Goal: Transaction & Acquisition: Purchase product/service

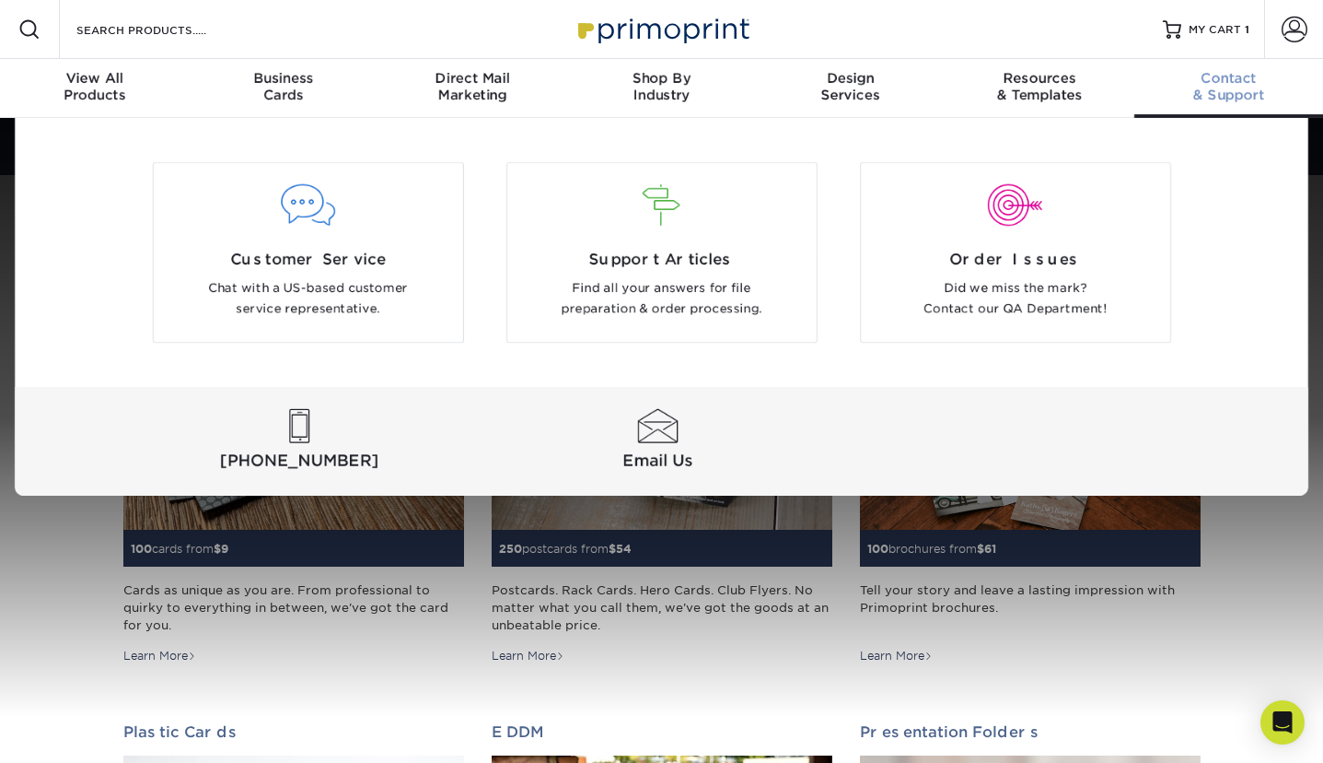
click at [1219, 89] on div "Contact & Support" at bounding box center [1229, 86] width 189 height 33
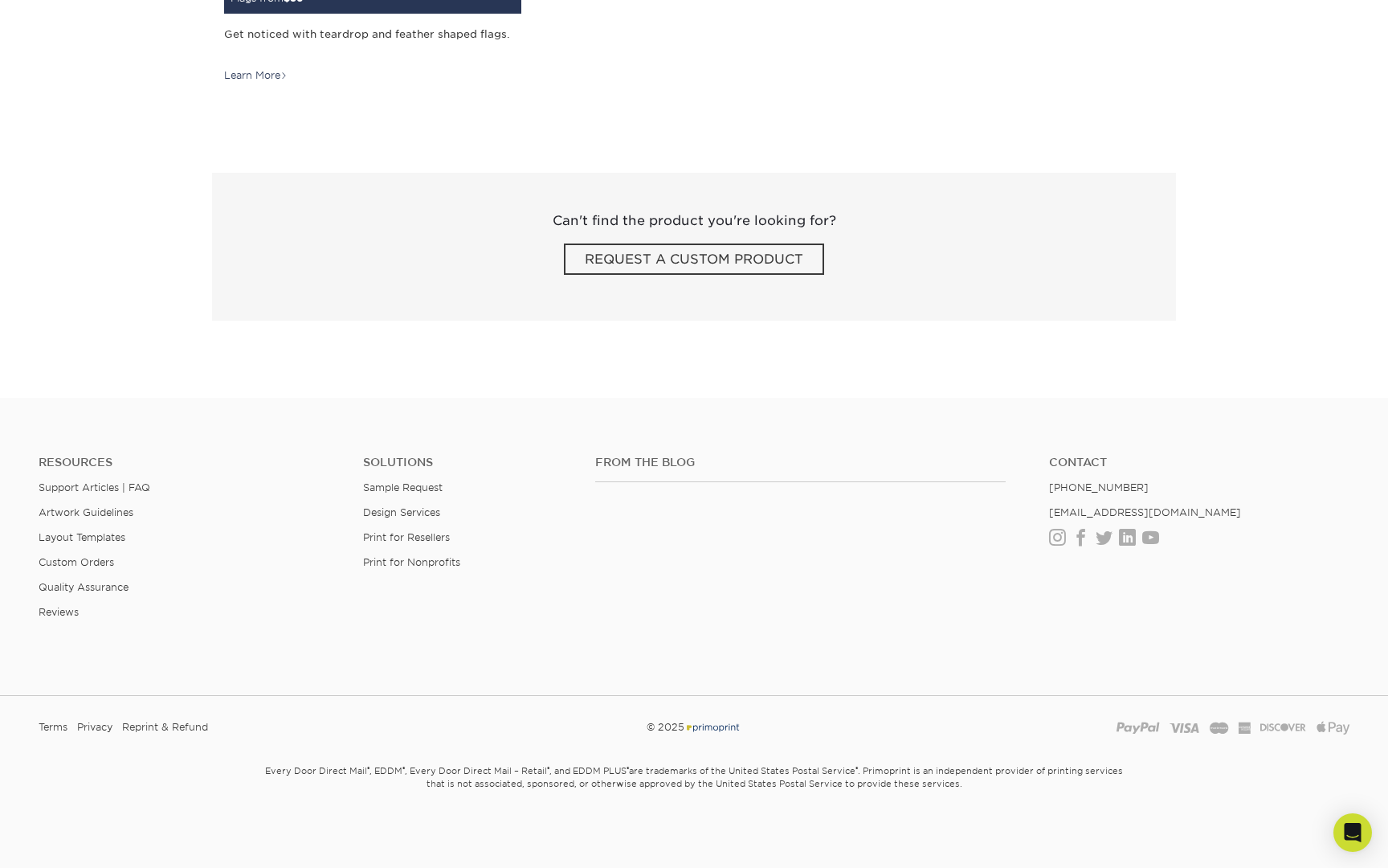
scroll to position [2822, 0]
click at [85, 533] on link "Layout Templates" at bounding box center [81, 537] width 86 height 12
click at [56, 537] on link "Layout Templates" at bounding box center [81, 537] width 86 height 12
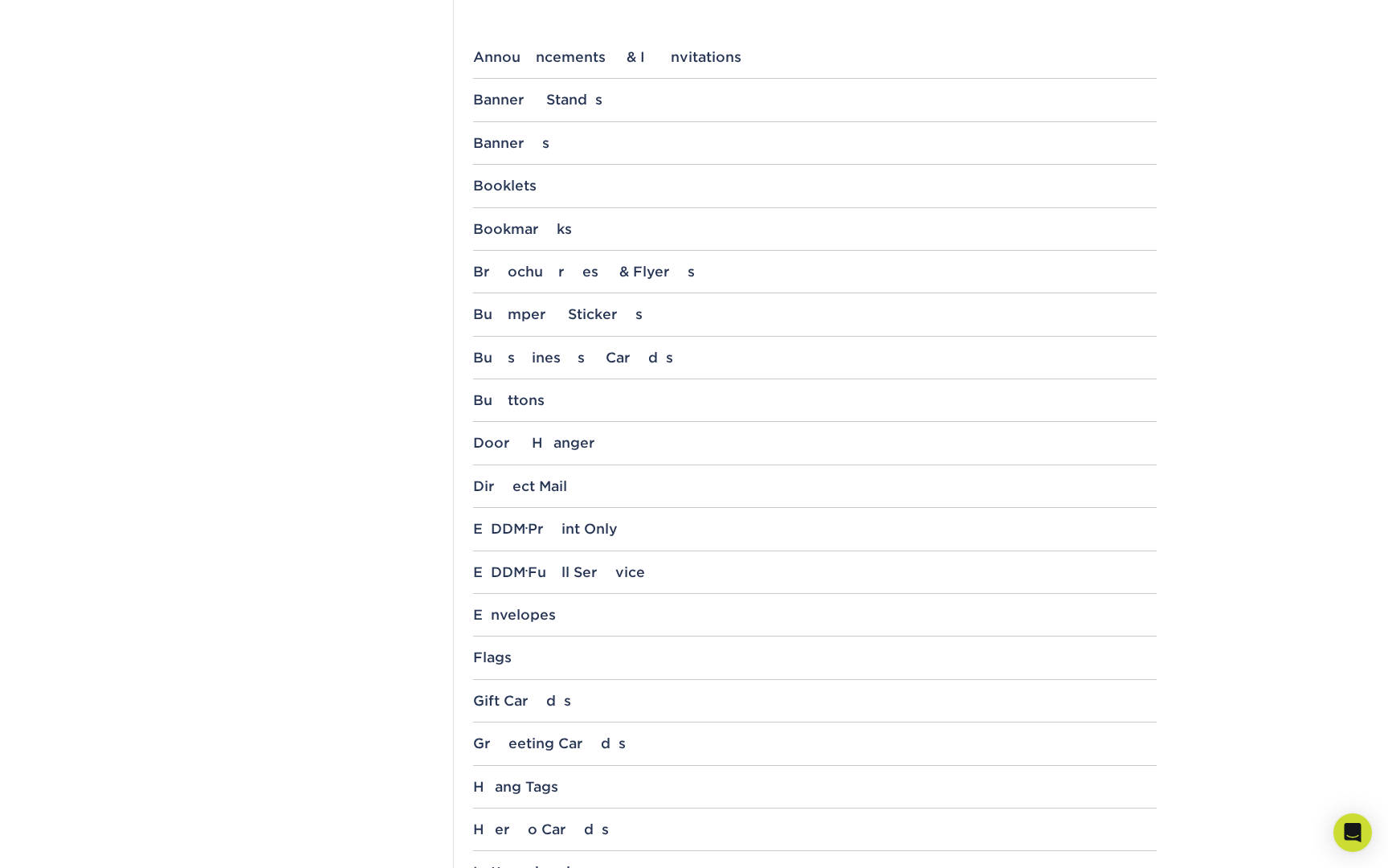
scroll to position [671, 0]
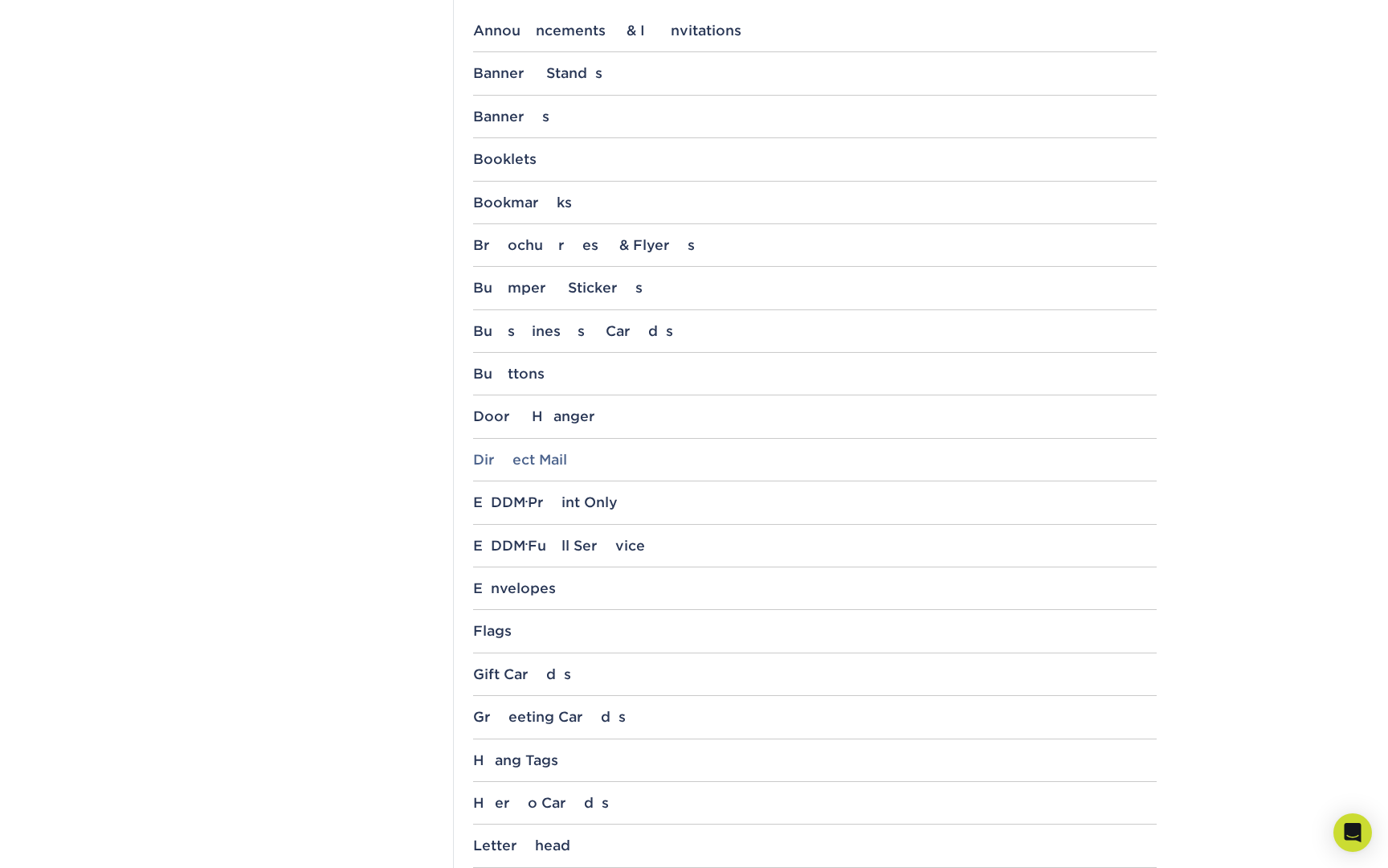
click at [515, 466] on div "Direct Mail" at bounding box center [815, 460] width 684 height 16
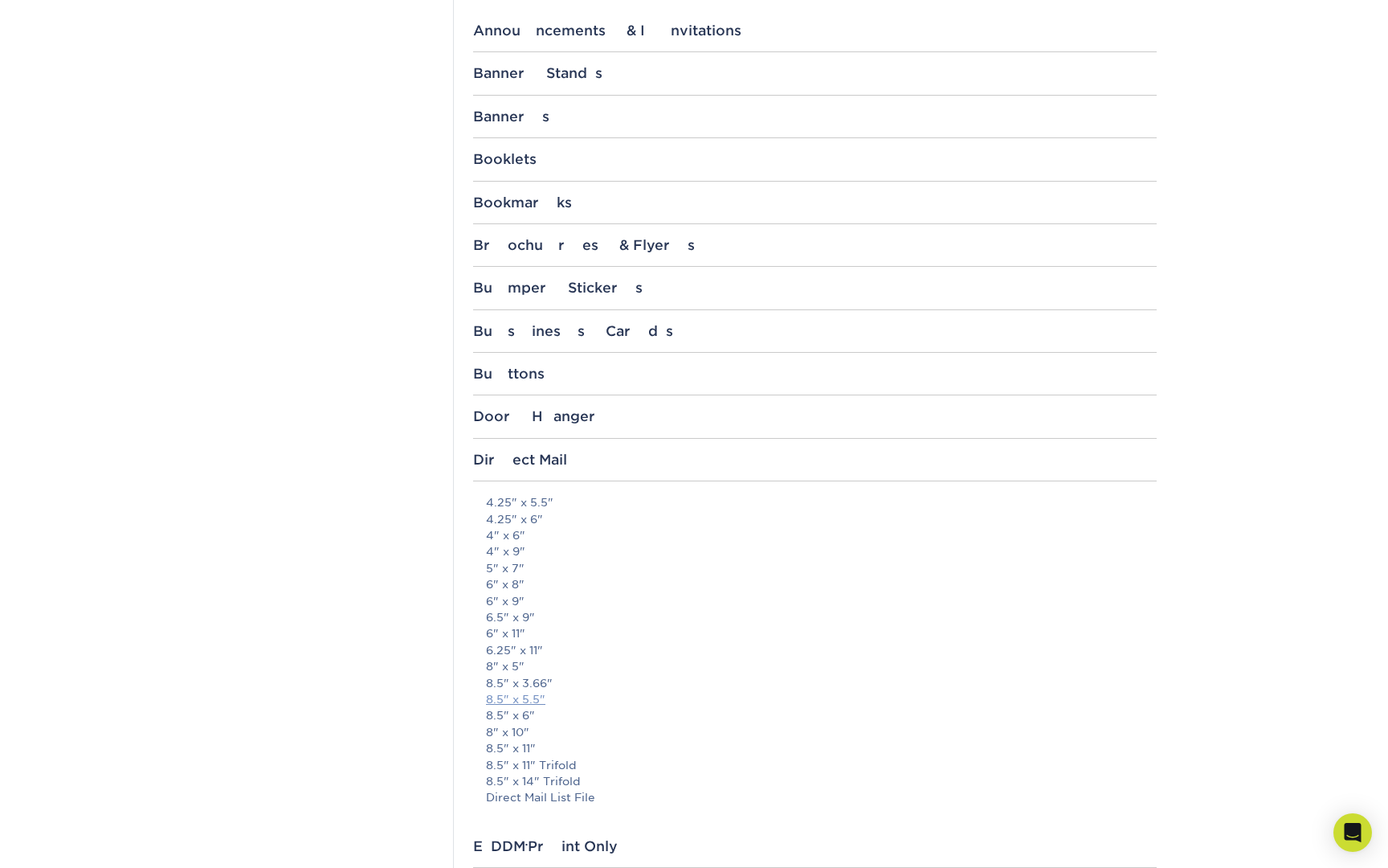
click at [516, 701] on link "8.5" x 5.5"" at bounding box center [516, 699] width 59 height 13
click at [538, 800] on link "Direct Mail List File" at bounding box center [540, 796] width 109 height 13
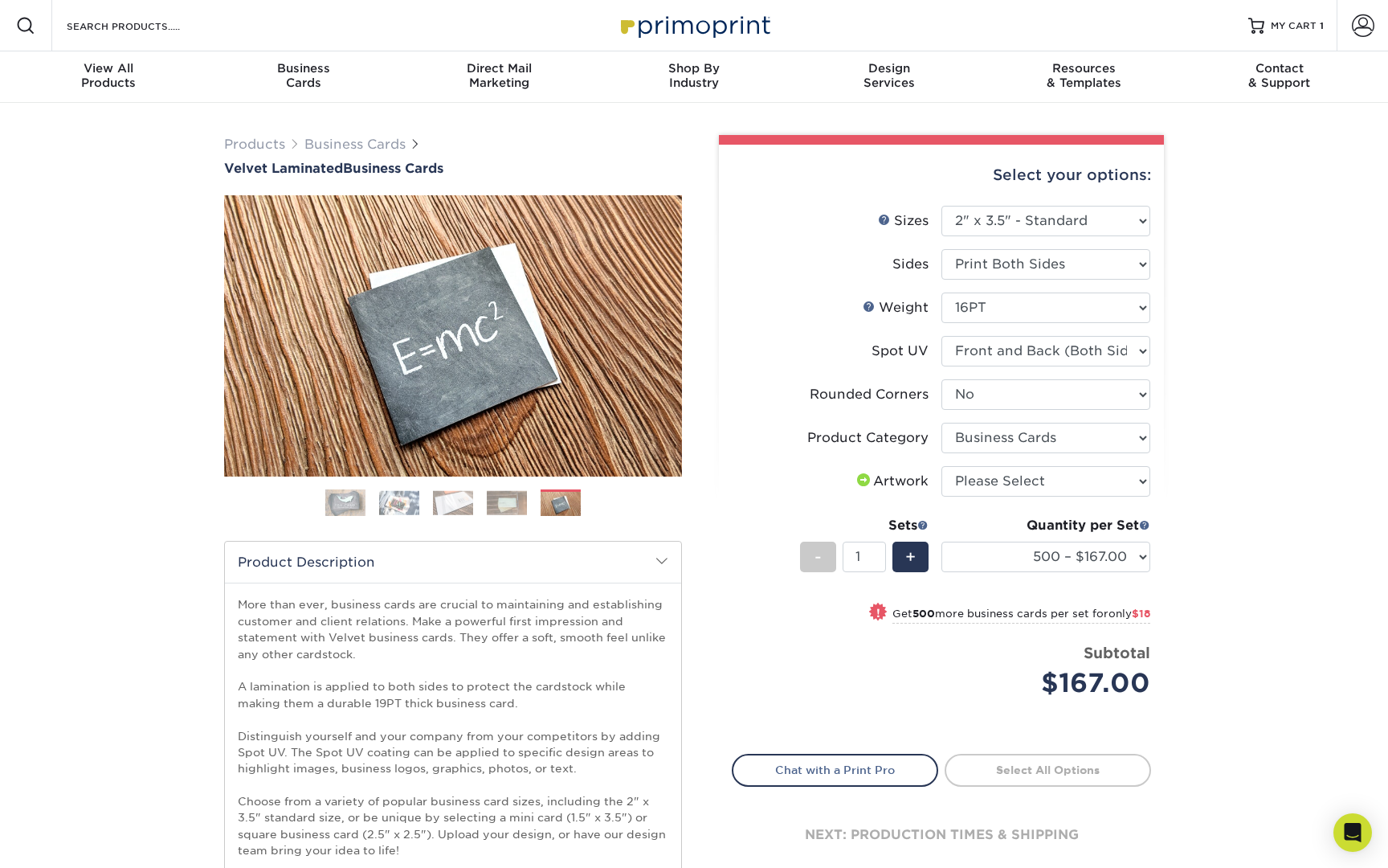
select select "2.00x3.50"
select select "0"
select select "3b5148f1-0588-4f88-a218-97bcfdce65c1"
click at [1262, 31] on div at bounding box center [1256, 25] width 16 height 16
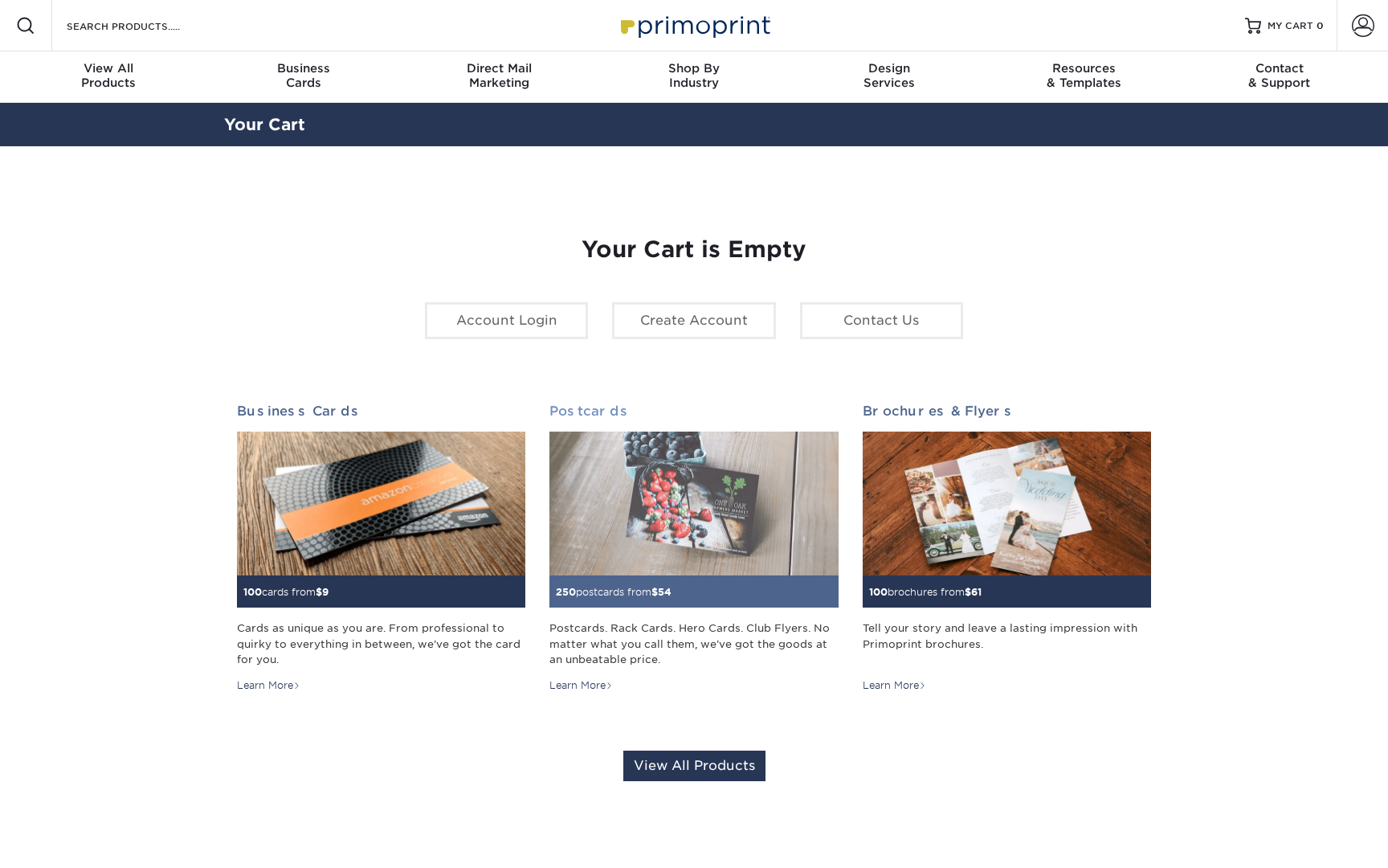
click at [642, 542] on img at bounding box center [694, 504] width 289 height 145
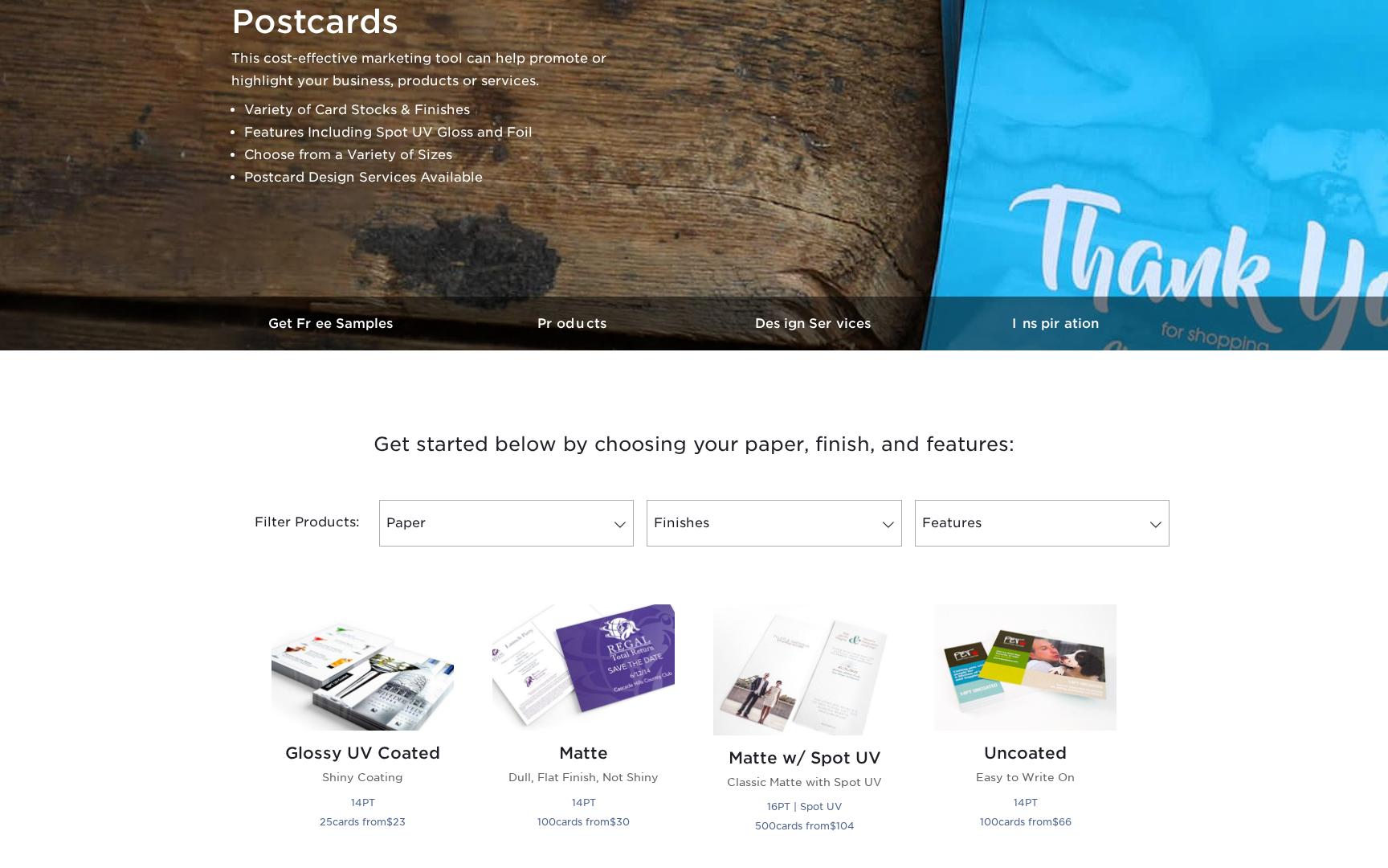
scroll to position [207, 0]
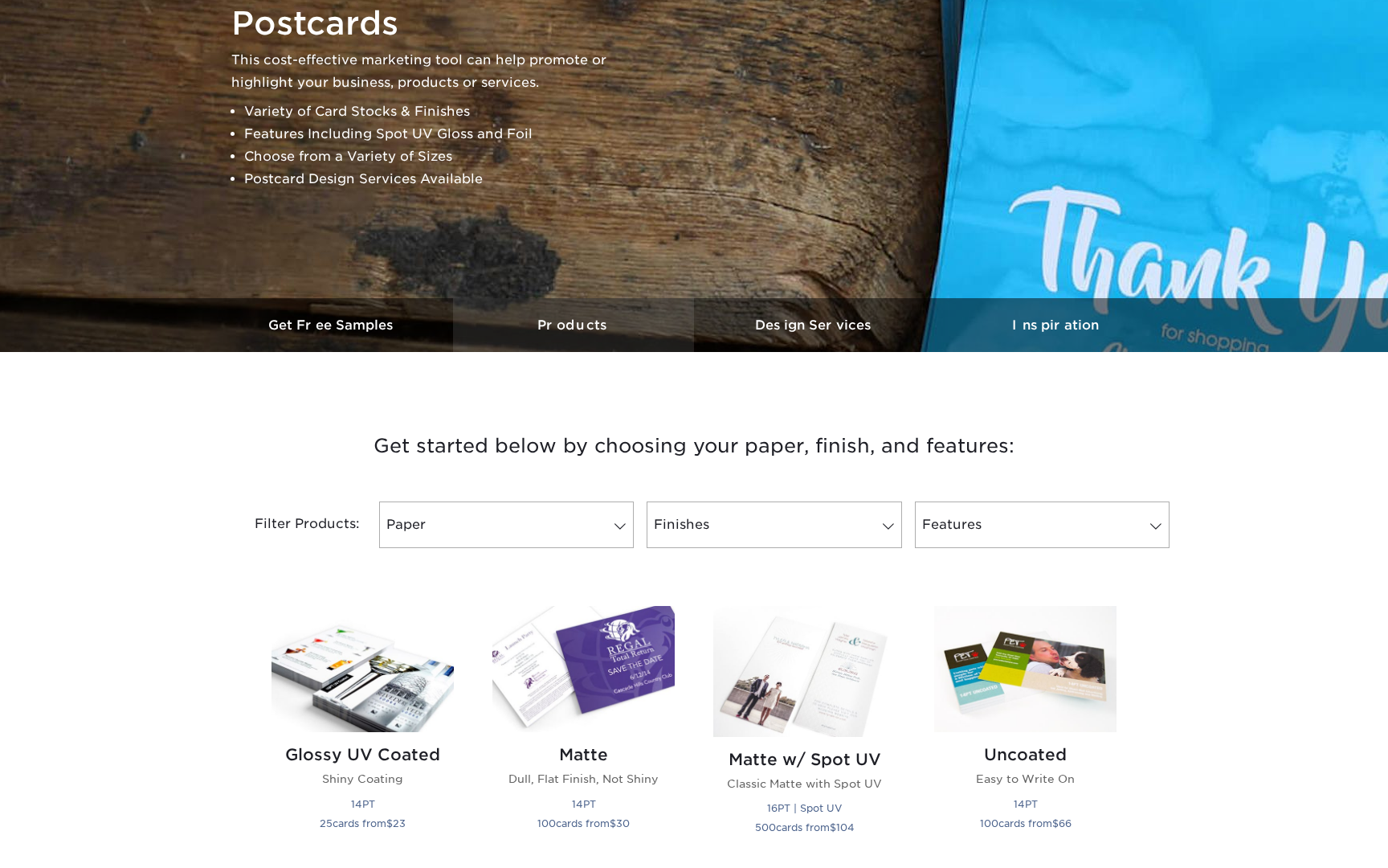
click at [579, 319] on h3 "Products" at bounding box center [573, 325] width 241 height 15
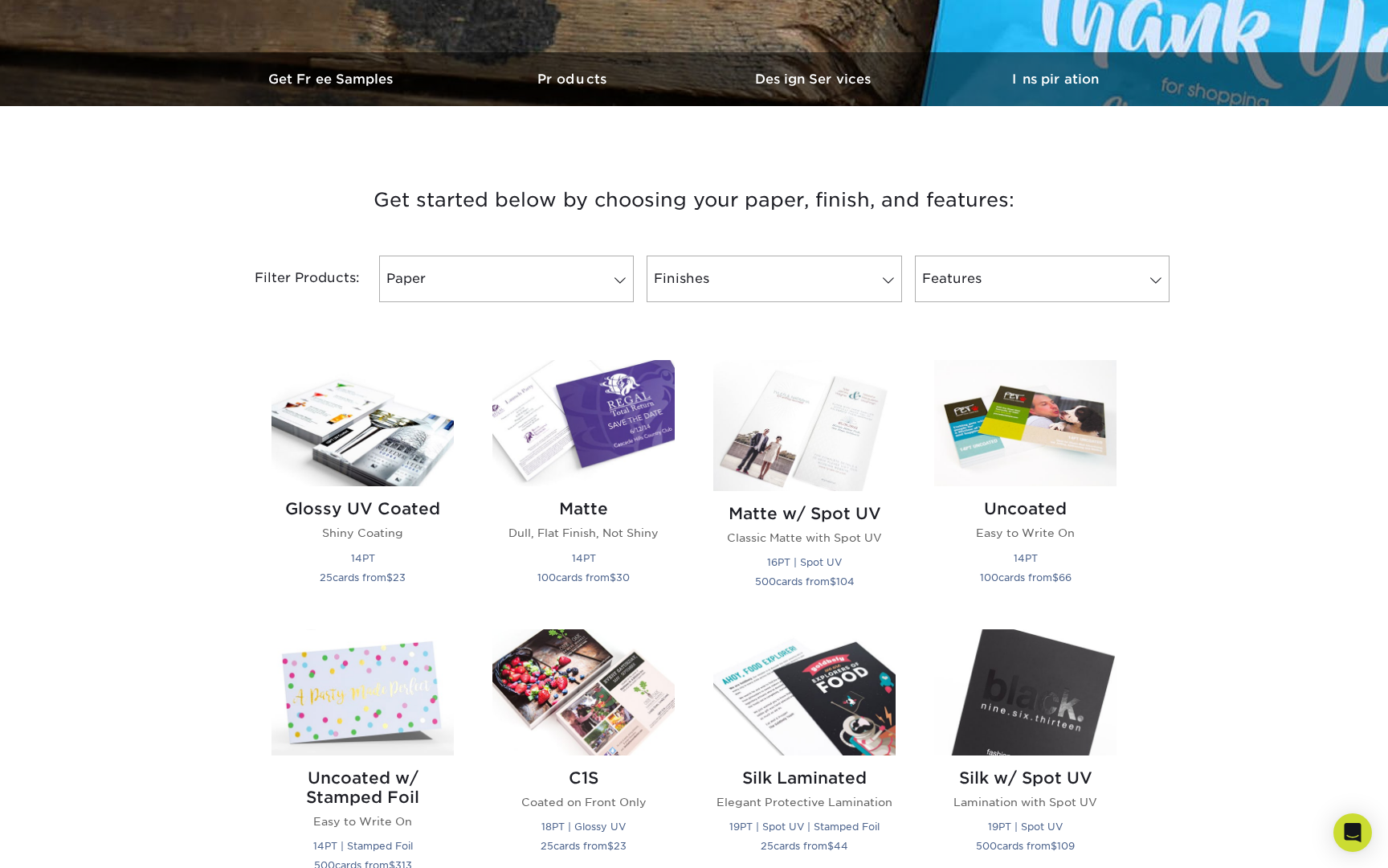
scroll to position [0, 0]
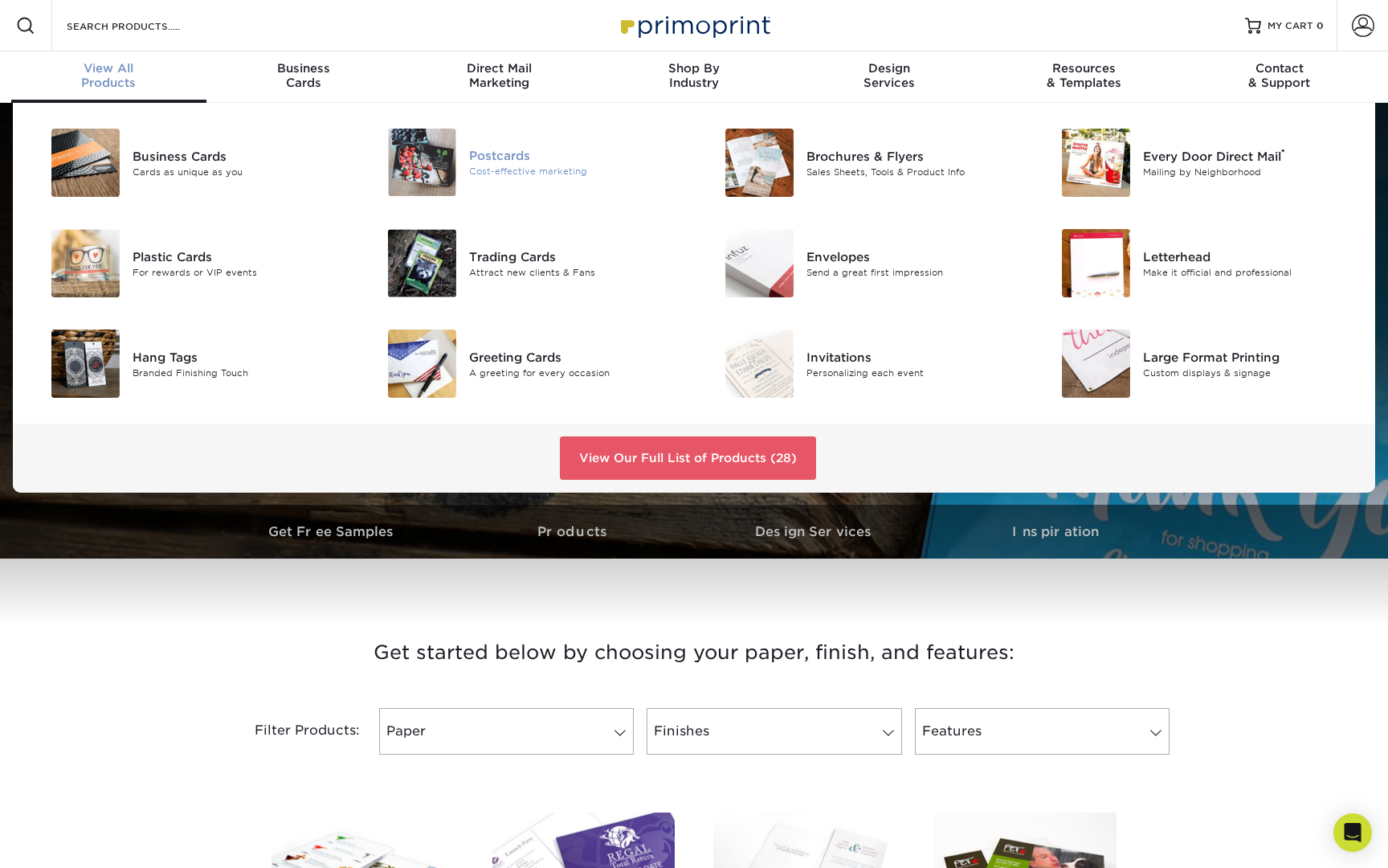
click at [438, 164] on img at bounding box center [422, 161] width 68 height 67
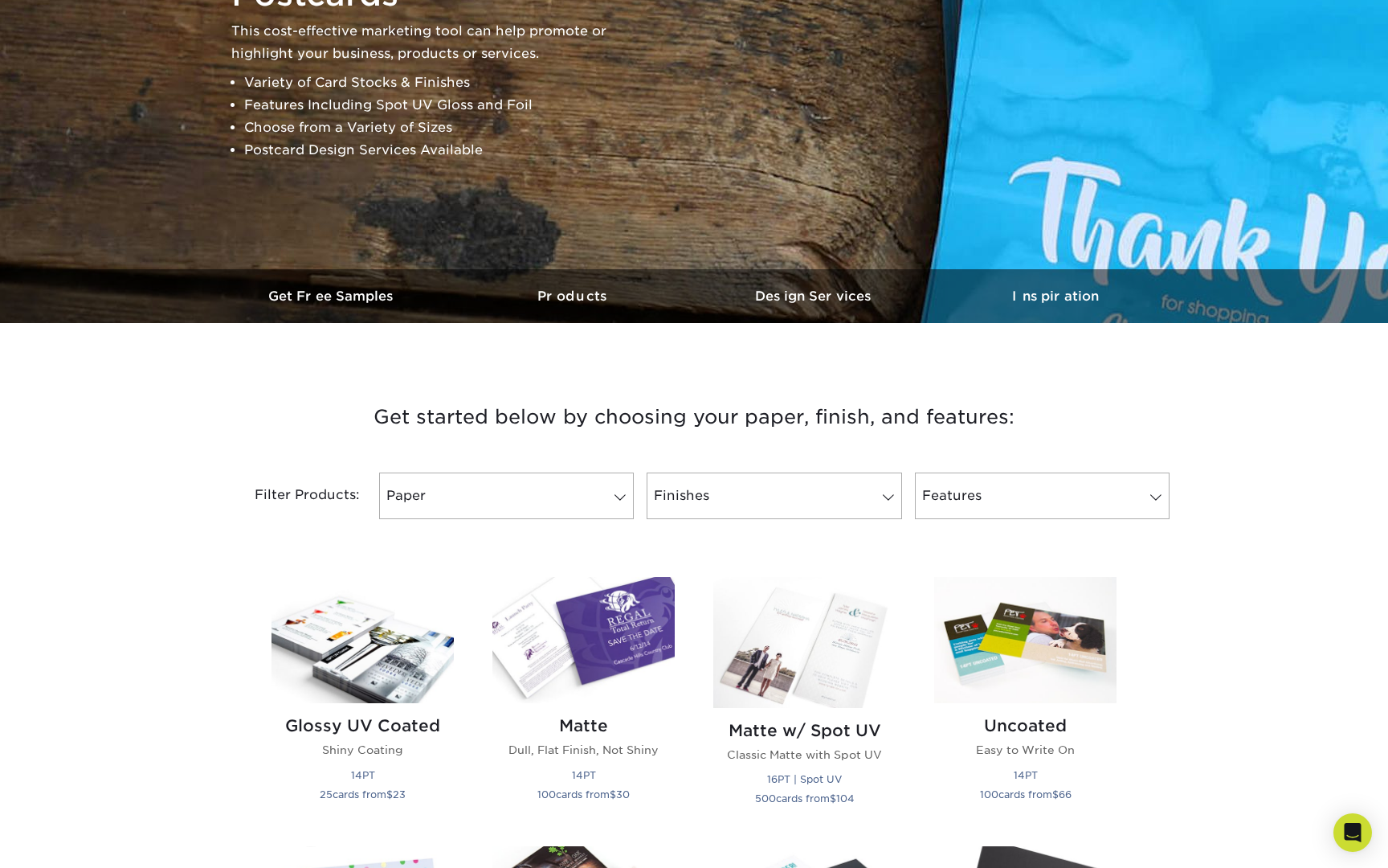
scroll to position [238, 0]
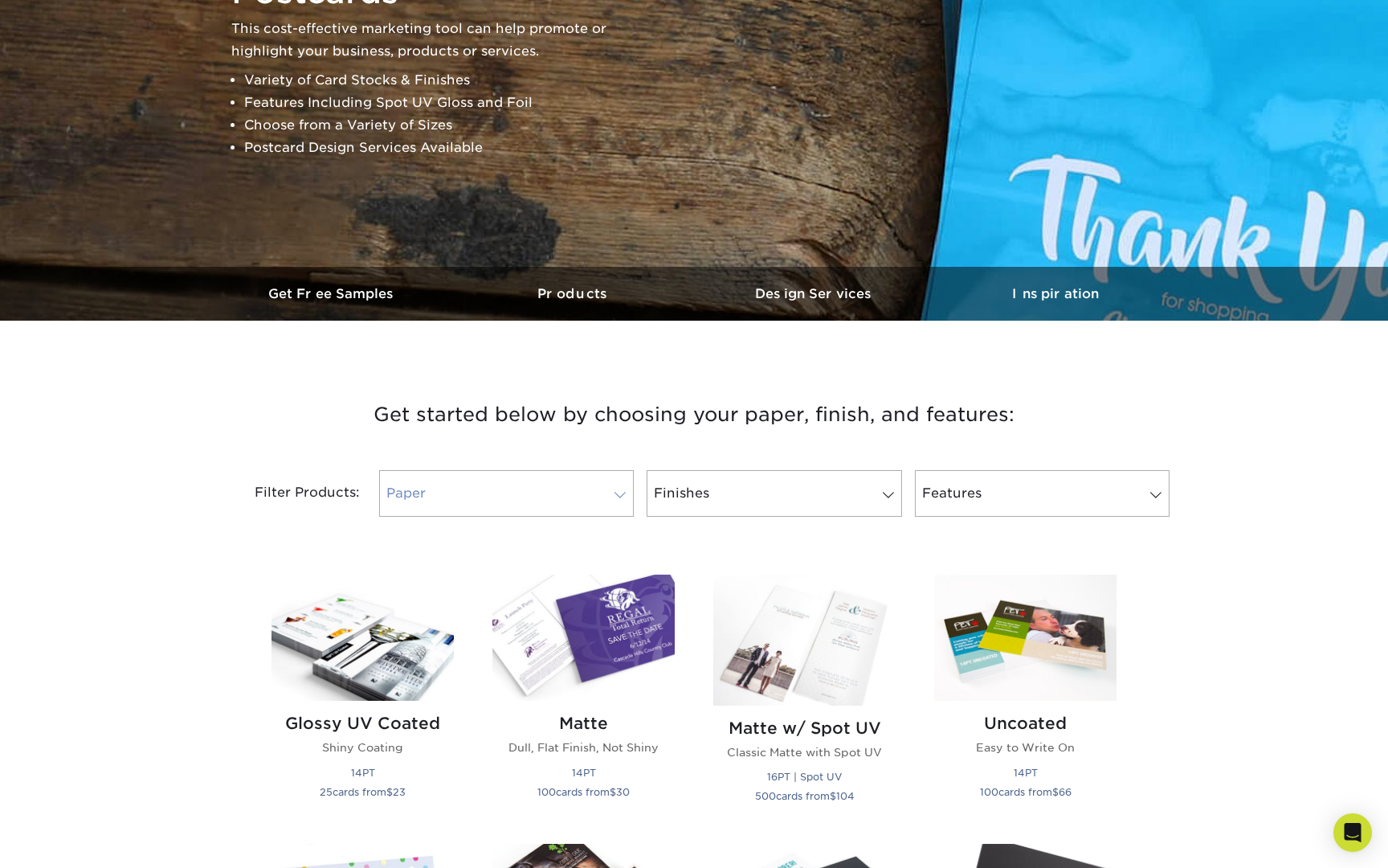
click at [605, 491] on link "Paper" at bounding box center [507, 493] width 255 height 46
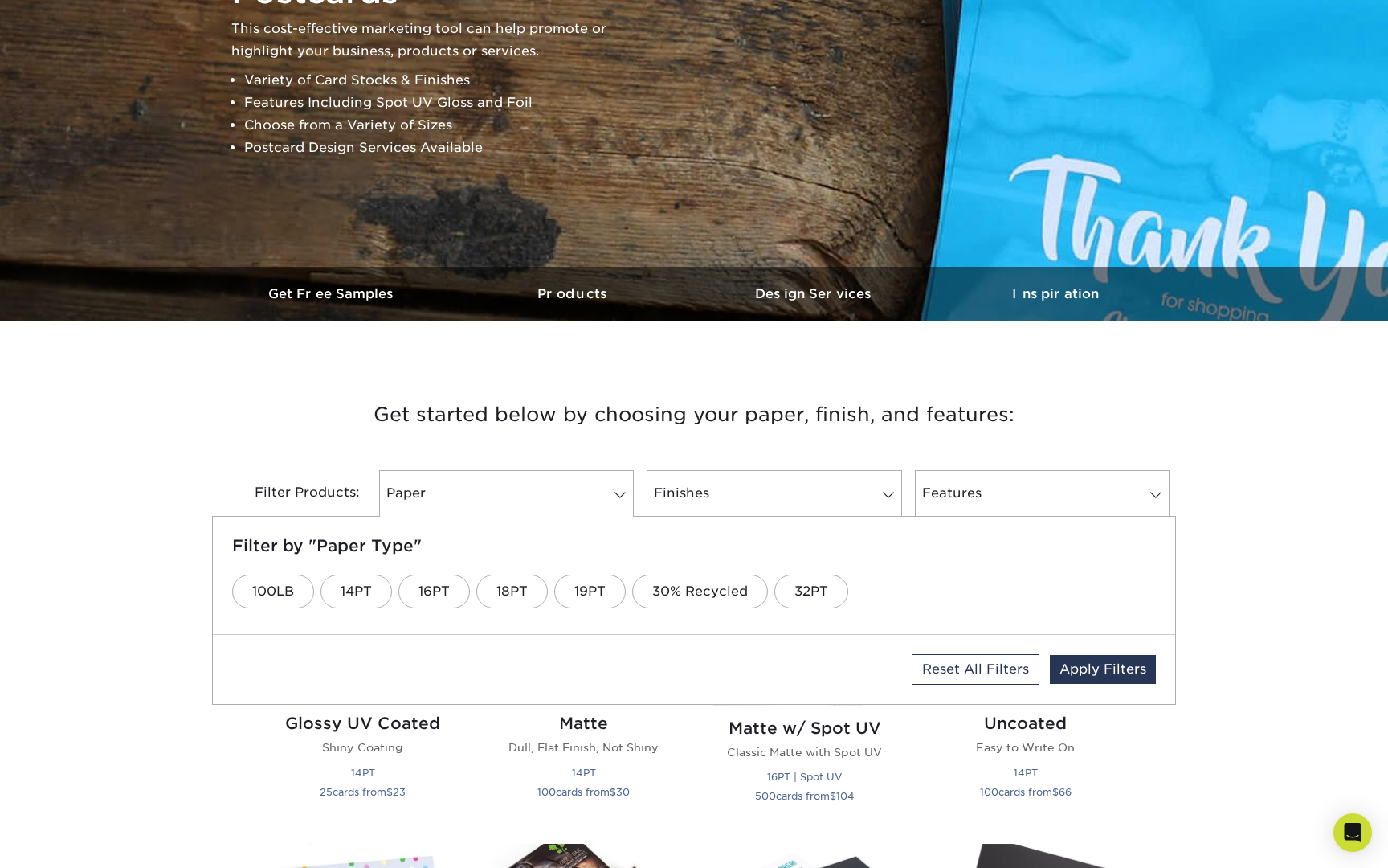
click at [653, 426] on h3 "Get started below by choosing your paper, finish, and features:" at bounding box center [694, 414] width 940 height 72
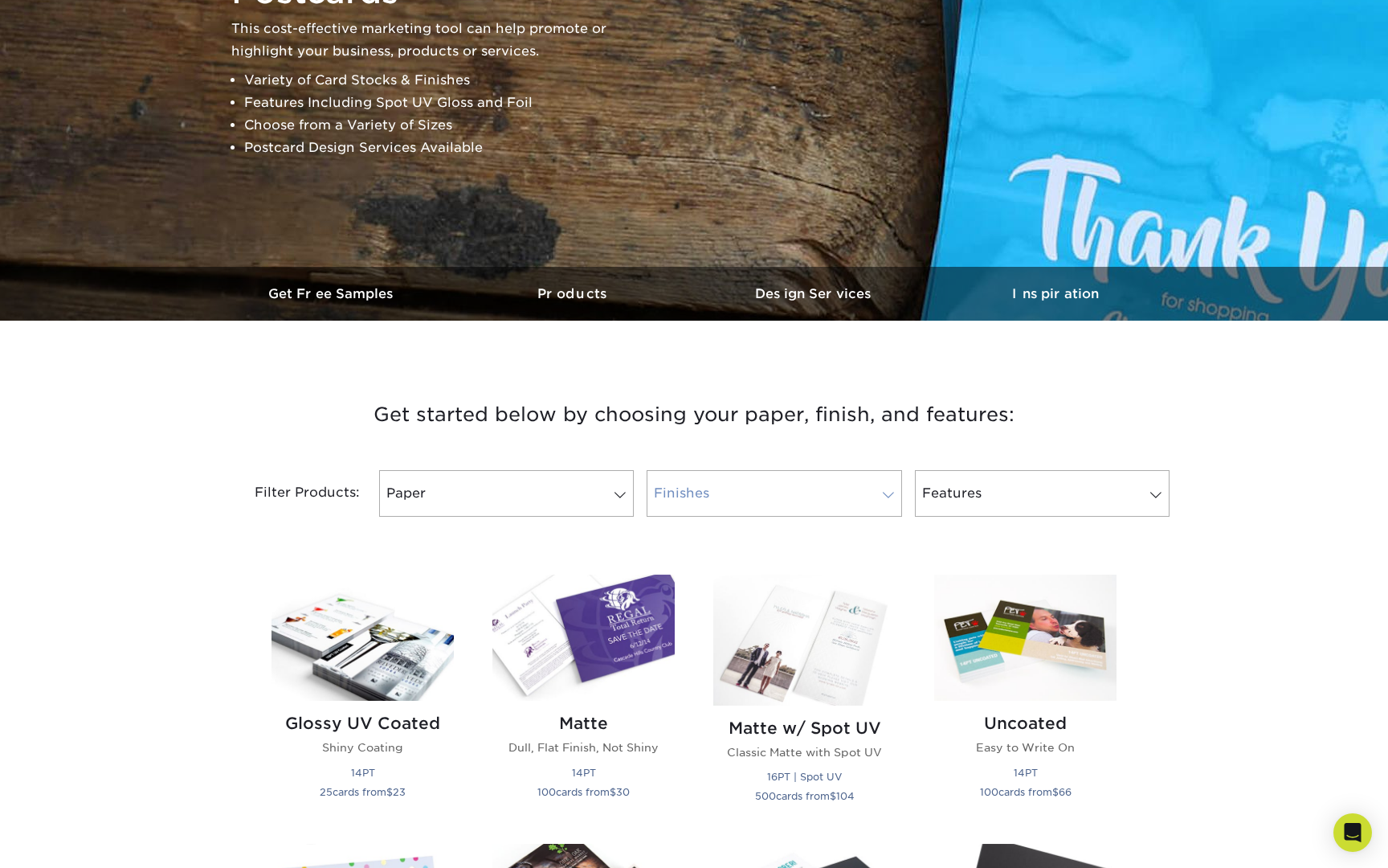
click at [759, 487] on link "Finishes" at bounding box center [774, 493] width 255 height 46
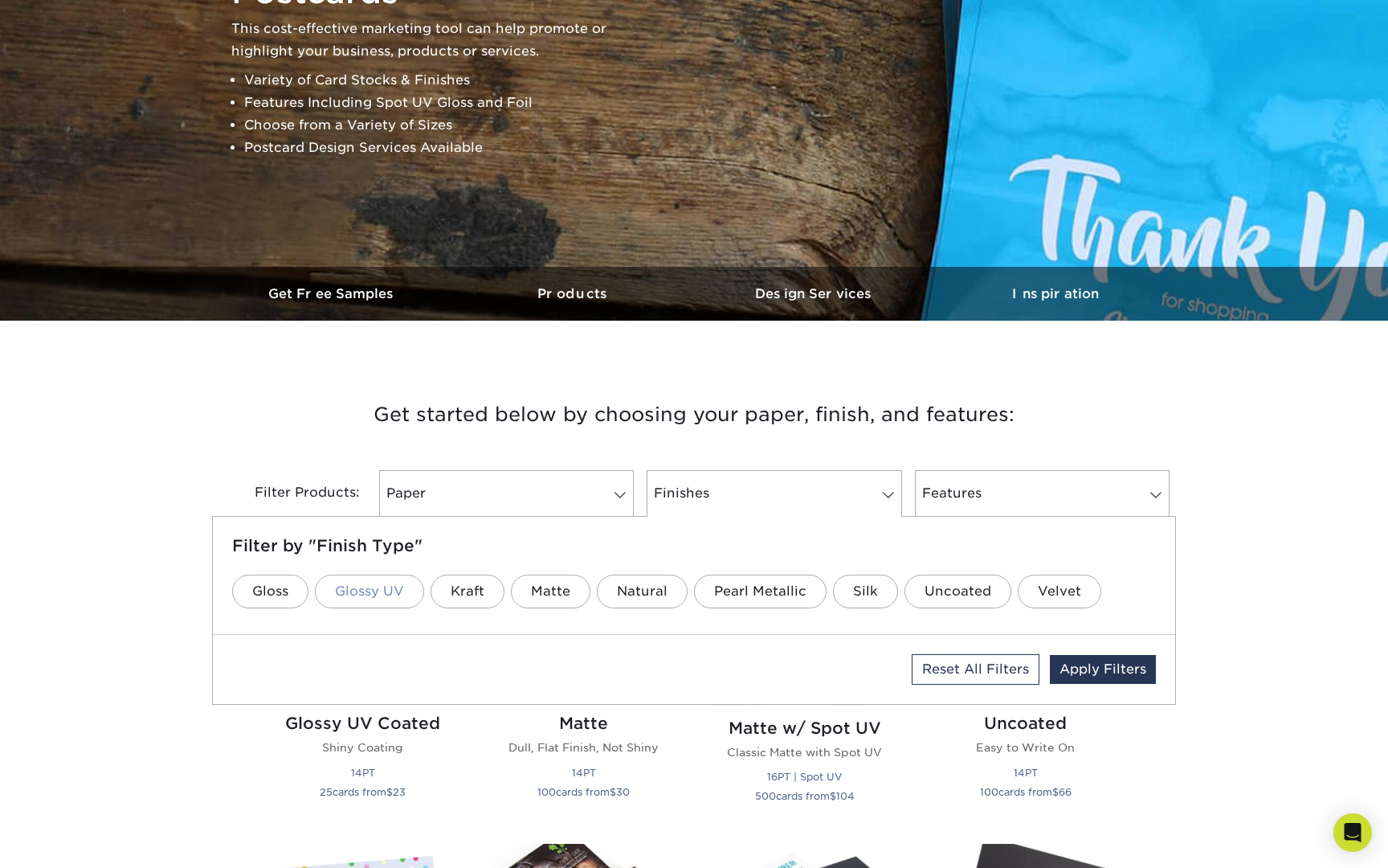
click at [356, 594] on link "Glossy UV" at bounding box center [369, 591] width 109 height 34
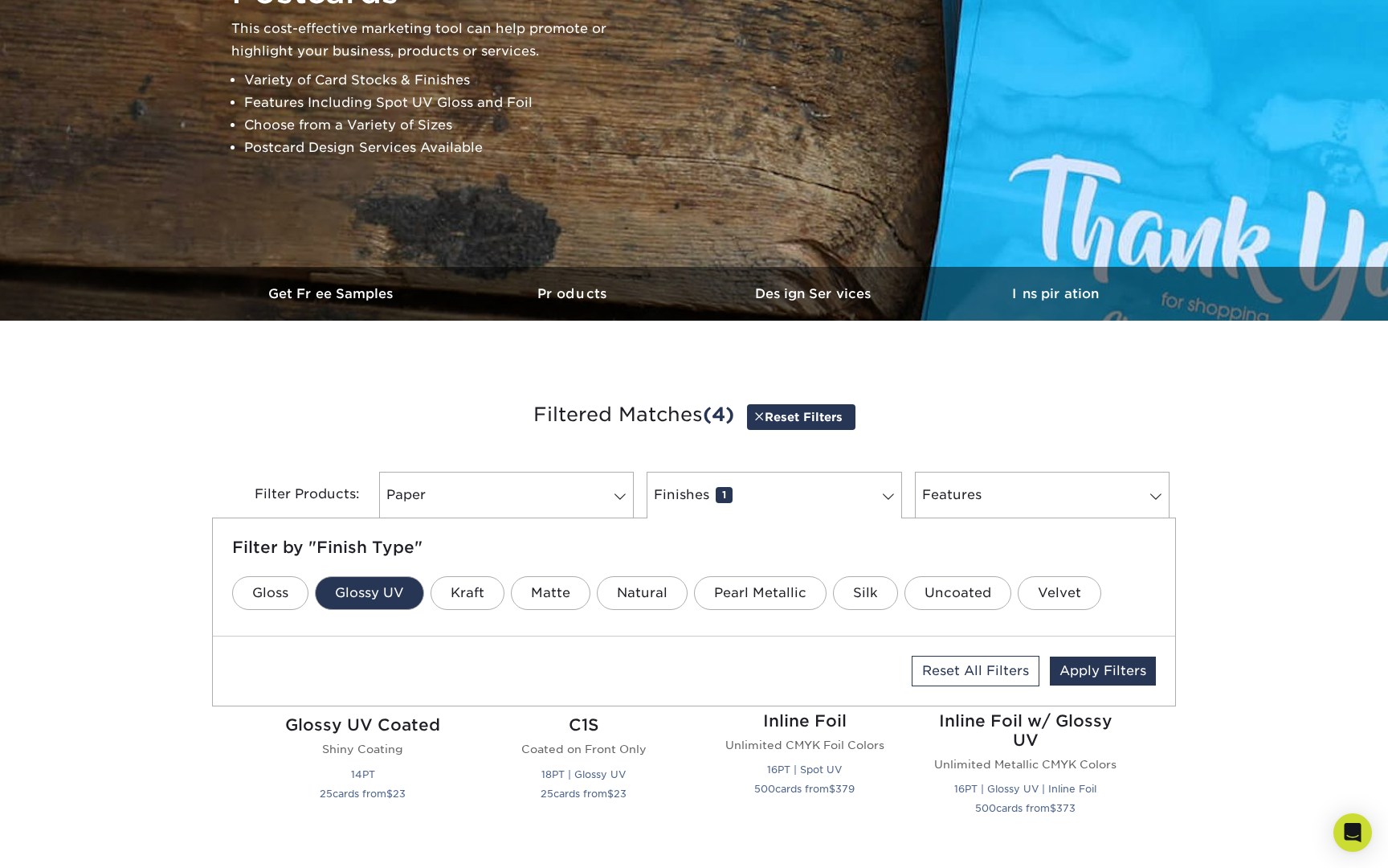
click at [923, 434] on h3 "Filtered Matches (4) Reset Filters" at bounding box center [694, 415] width 940 height 74
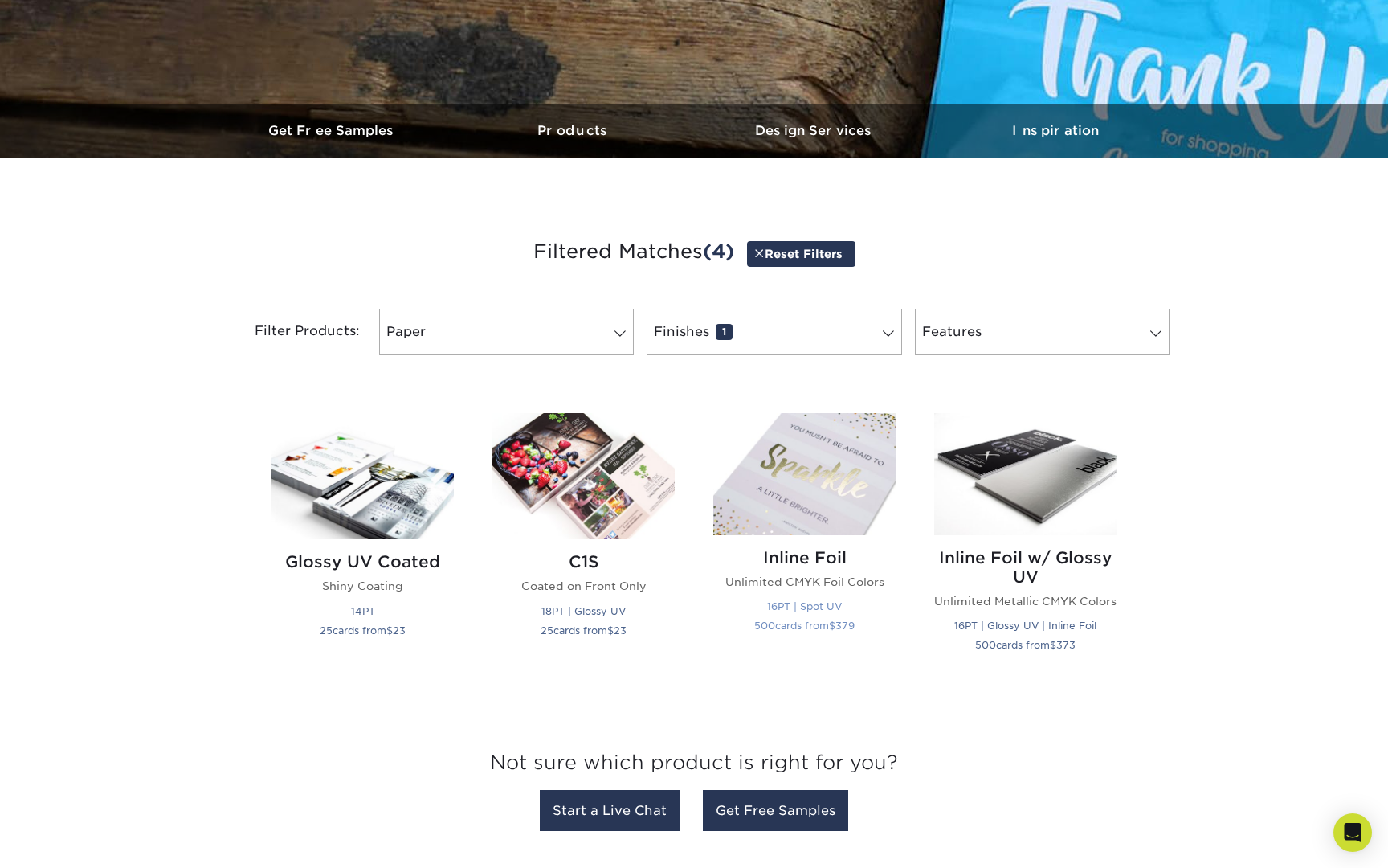
scroll to position [401, 0]
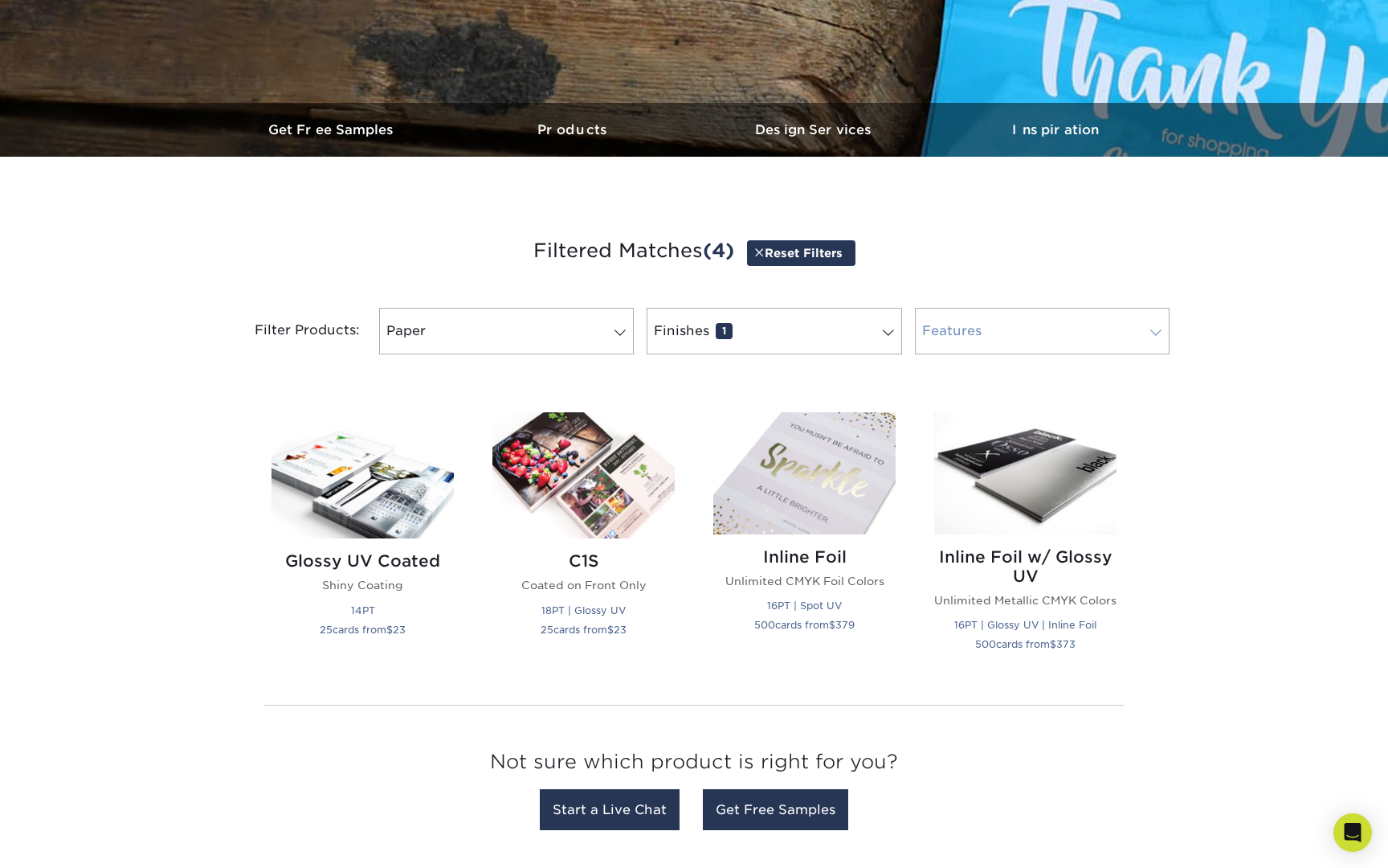
click at [1003, 342] on link "Features 0" at bounding box center [1043, 331] width 255 height 46
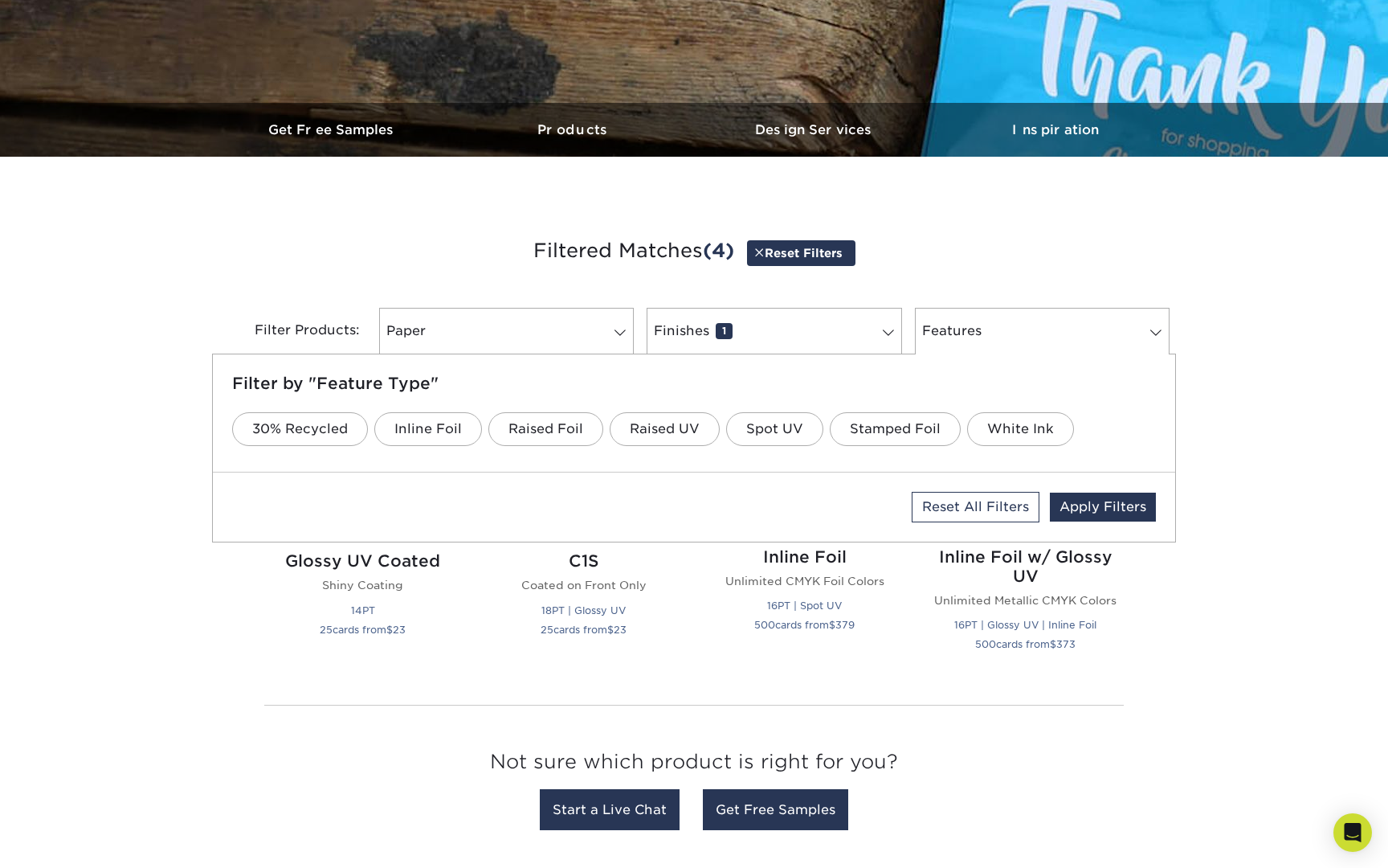
click at [1082, 238] on h3 "Filtered Matches (4) Reset Filters" at bounding box center [694, 251] width 940 height 74
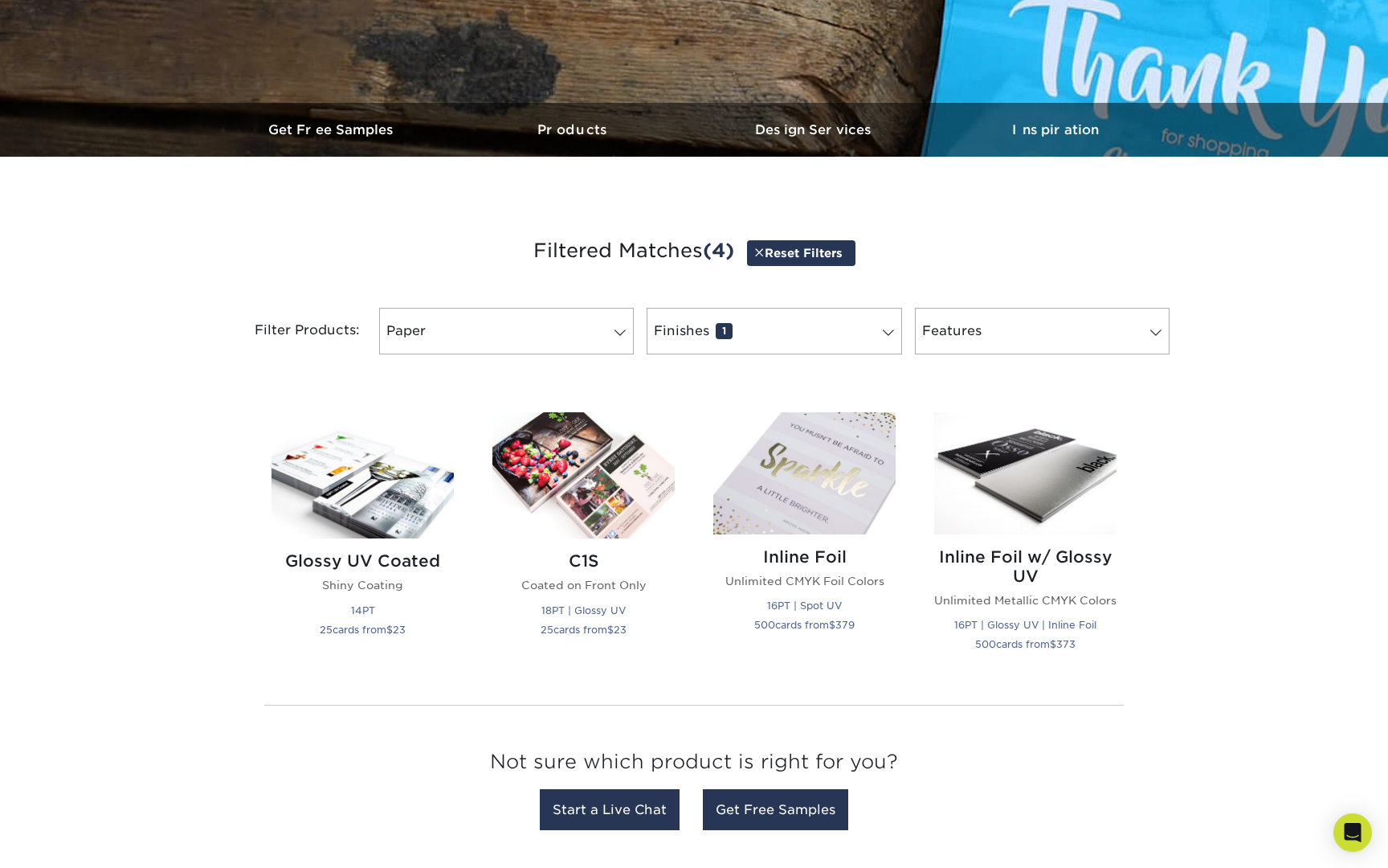
scroll to position [0, 0]
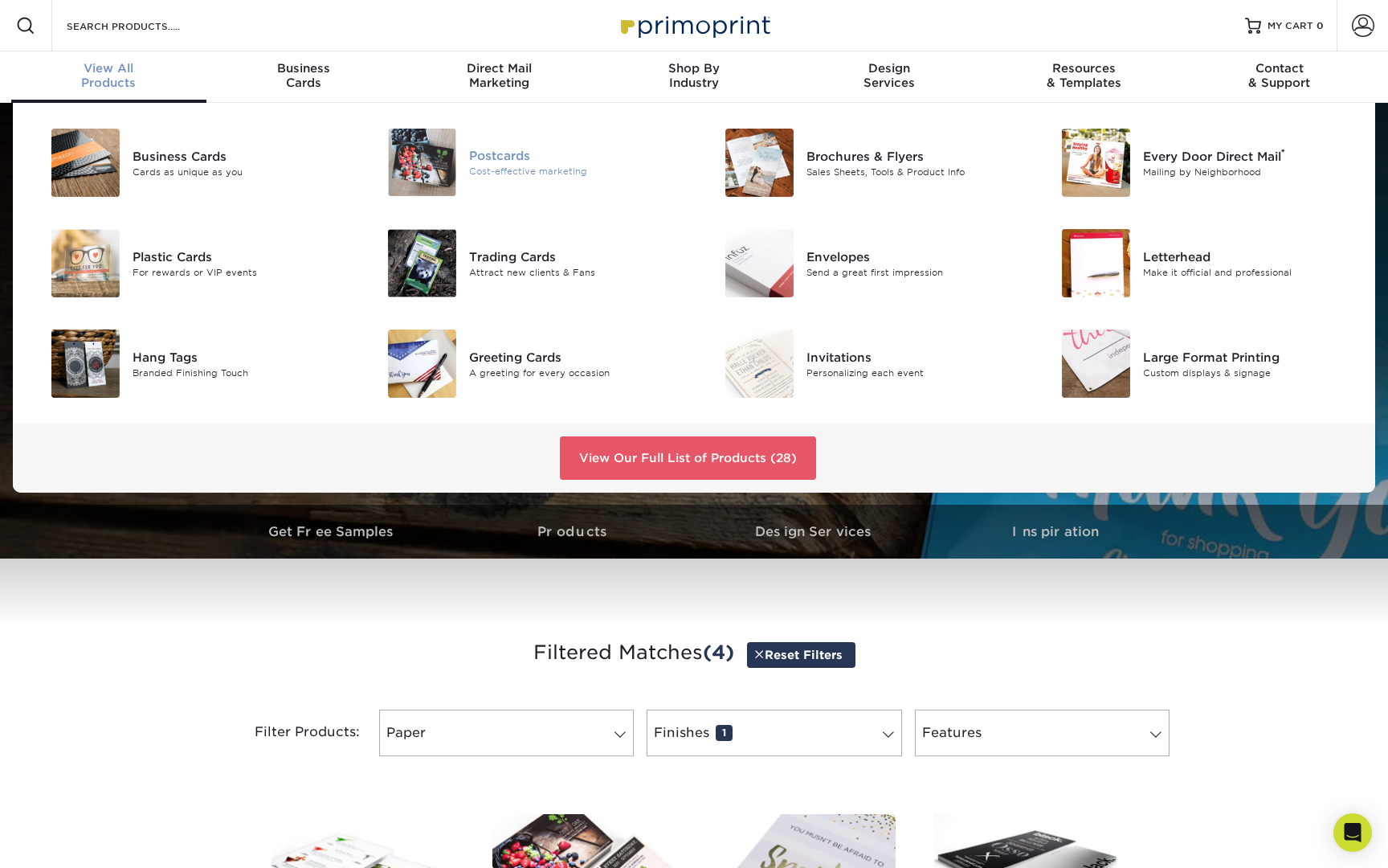
click at [432, 154] on img at bounding box center [422, 161] width 68 height 67
click at [514, 154] on div "Postcards" at bounding box center [576, 156] width 213 height 17
